Goal: Find specific page/section: Find specific page/section

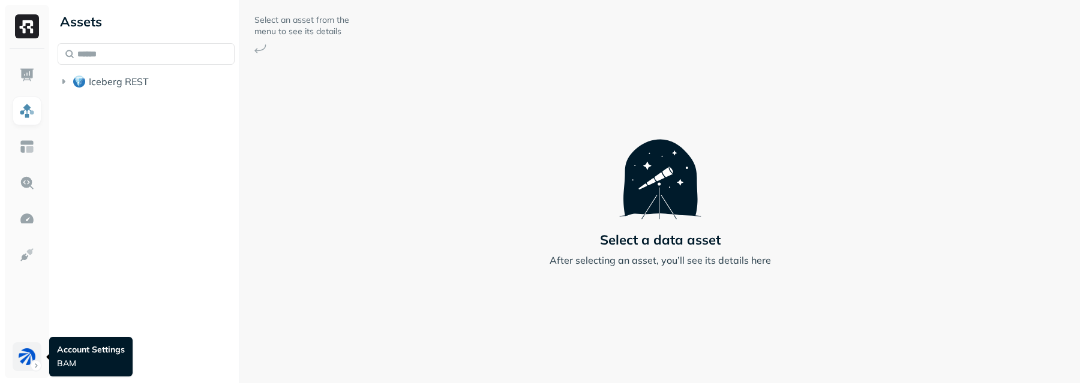
click at [35, 302] on html "Assets Iceberg REST Select an asset from the menu to see its details Select a d…" at bounding box center [540, 191] width 1080 height 383
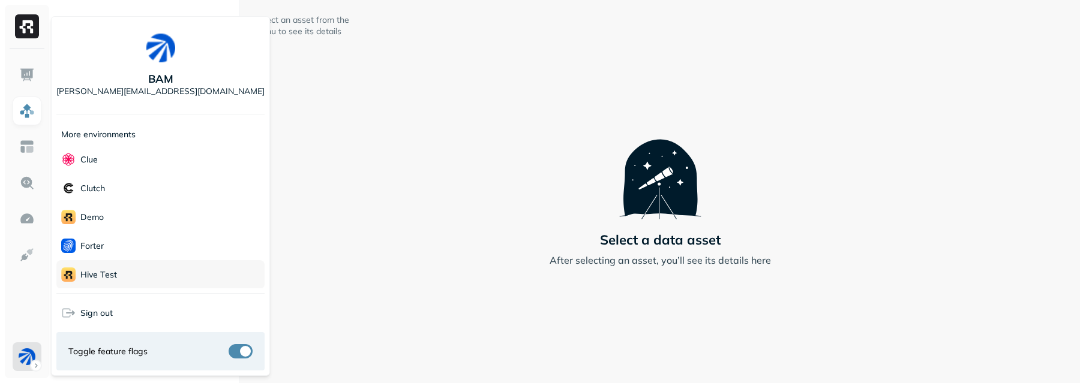
click at [112, 271] on p "Hive Test" at bounding box center [98, 274] width 37 height 11
